Goal: Task Accomplishment & Management: Manage account settings

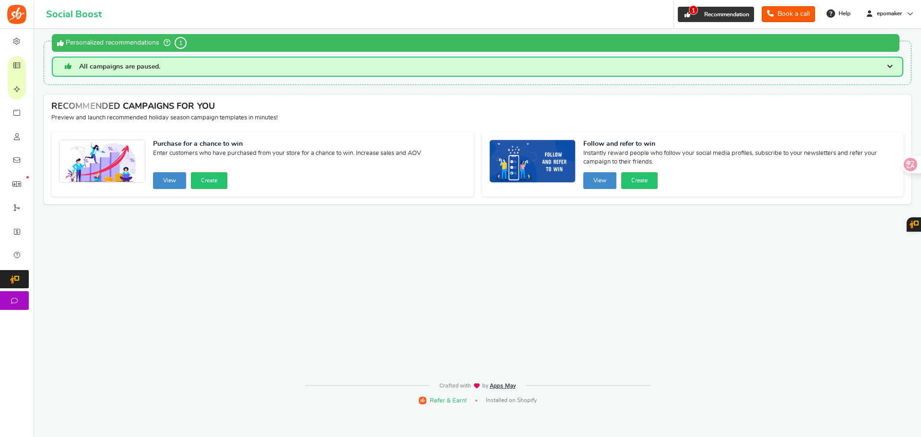
click at [689, 12] on span "1" at bounding box center [693, 10] width 9 height 10
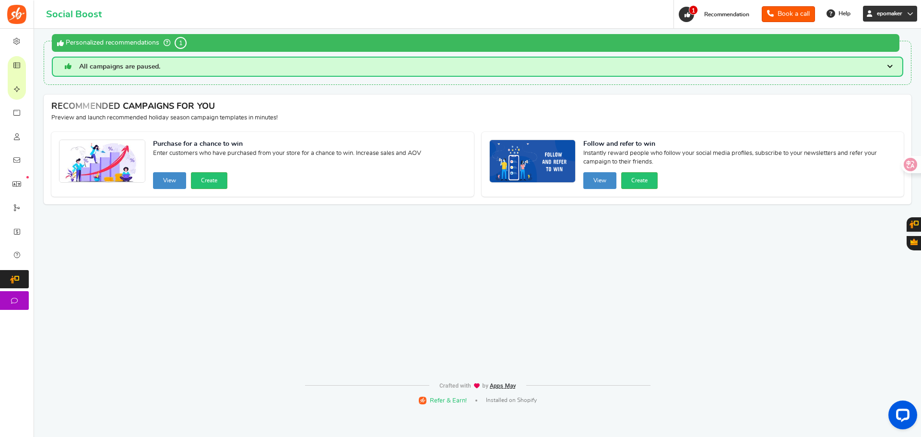
click at [908, 12] on icon at bounding box center [910, 14] width 6 height 6
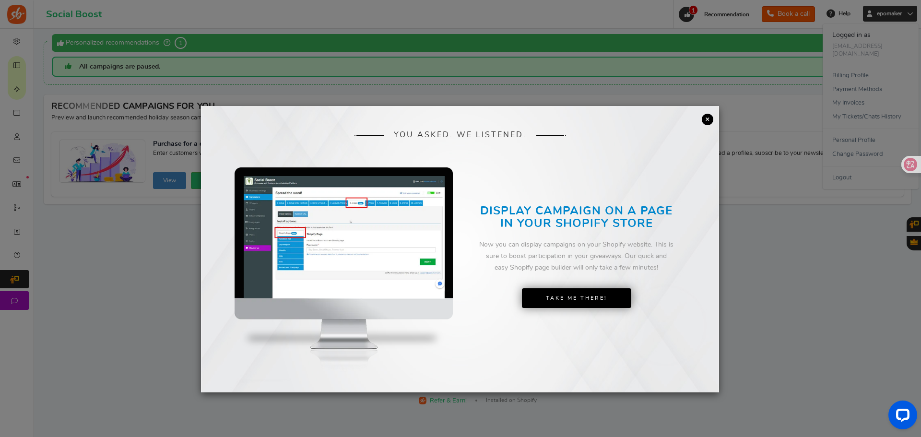
drag, startPoint x: 478, startPoint y: 244, endPoint x: 656, endPoint y: 272, distance: 180.1
click at [656, 272] on div "Now you can display campaigns on your Shopify website. This is sure to boost pa…" at bounding box center [576, 256] width 195 height 34
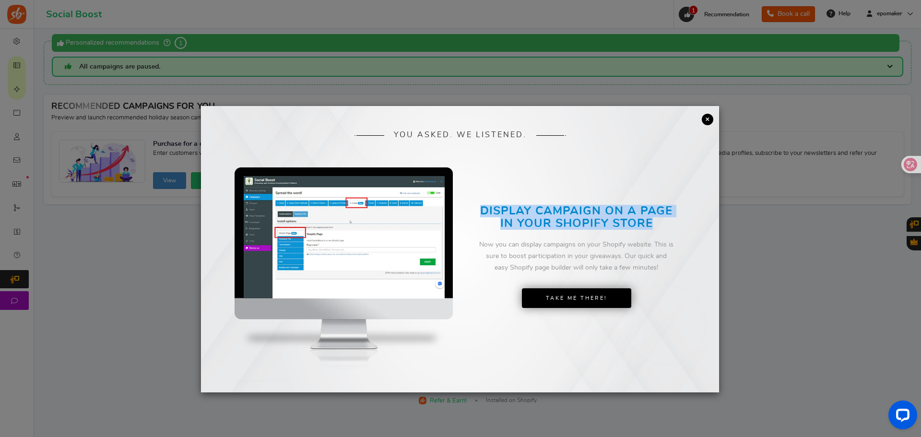
drag, startPoint x: 666, startPoint y: 227, endPoint x: 474, endPoint y: 212, distance: 192.4
click at [474, 212] on div "DISPLAY CAMPAIGN ON A PAGE IN YOUR SHOPIFY STORE Now you can display campaigns …" at bounding box center [576, 232] width 233 height 159
click at [608, 214] on h2 "DISPLAY CAMPAIGN ON A PAGE IN YOUR SHOPIFY STORE" at bounding box center [576, 217] width 195 height 25
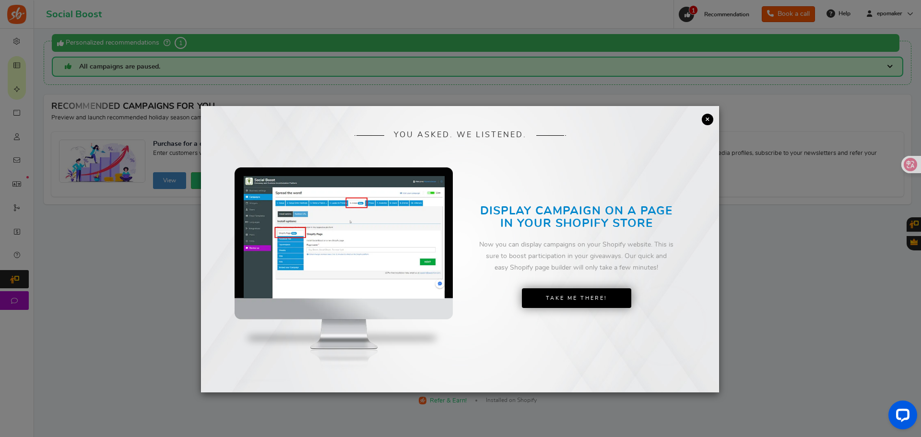
click at [704, 117] on link "×" at bounding box center [708, 120] width 12 height 12
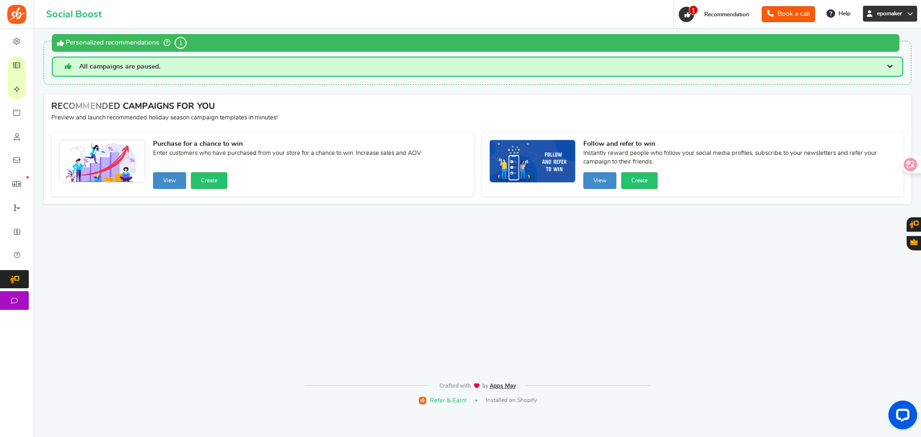
click at [903, 14] on span "epomaker" at bounding box center [889, 14] width 33 height 8
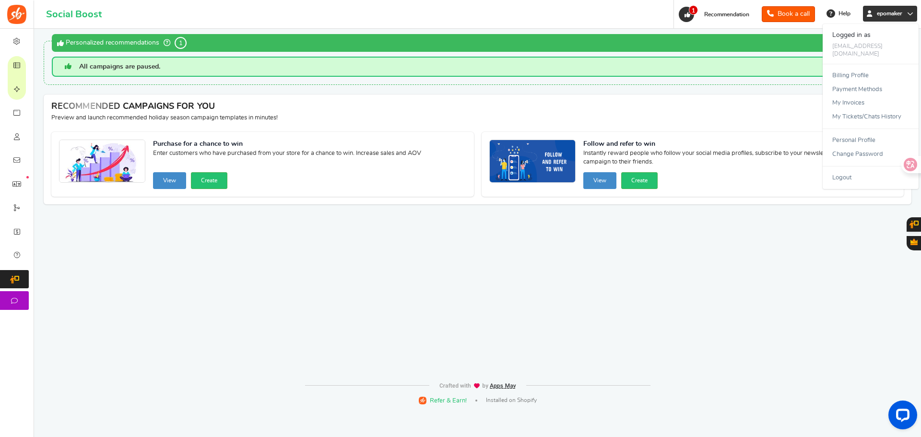
click at [841, 264] on div "WARNING! The app will not work until you resolve the critical issues below : Wa…" at bounding box center [477, 203] width 872 height 348
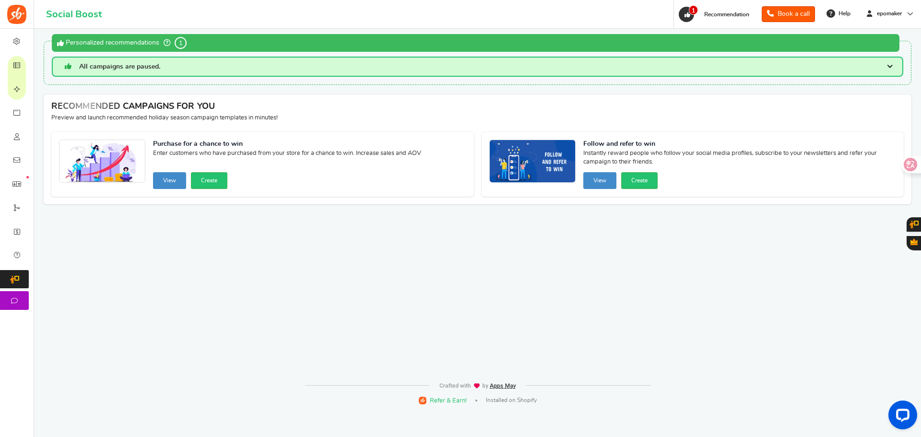
click at [889, 65] on span at bounding box center [890, 66] width 6 height 9
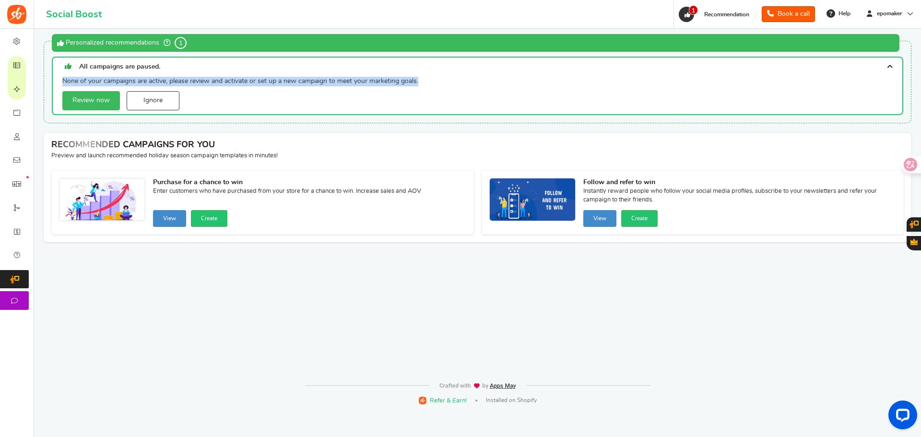
drag, startPoint x: 420, startPoint y: 82, endPoint x: 59, endPoint y: 81, distance: 361.1
click at [59, 81] on div "None of your campaigns are active, please review and activate or set up a new c…" at bounding box center [477, 95] width 851 height 39
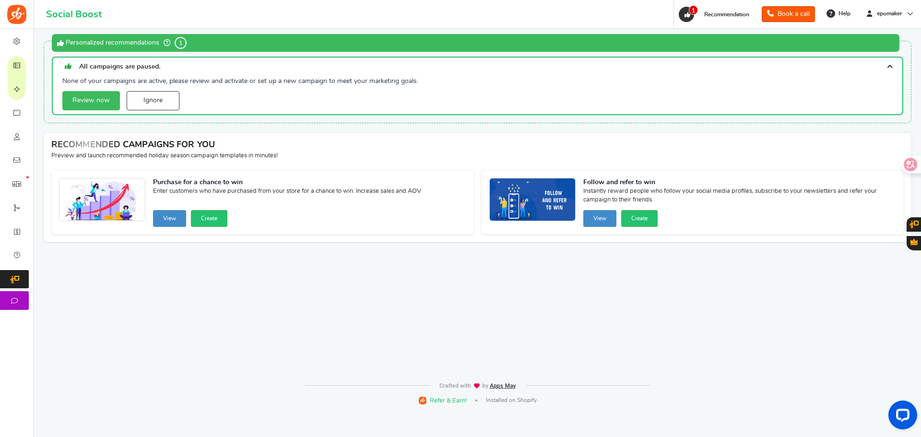
click at [199, 89] on div "None of your campaigns are active, please review and activate or set up a new c…" at bounding box center [479, 94] width 835 height 34
click at [889, 65] on span at bounding box center [890, 66] width 6 height 9
